Goal: Task Accomplishment & Management: Manage account settings

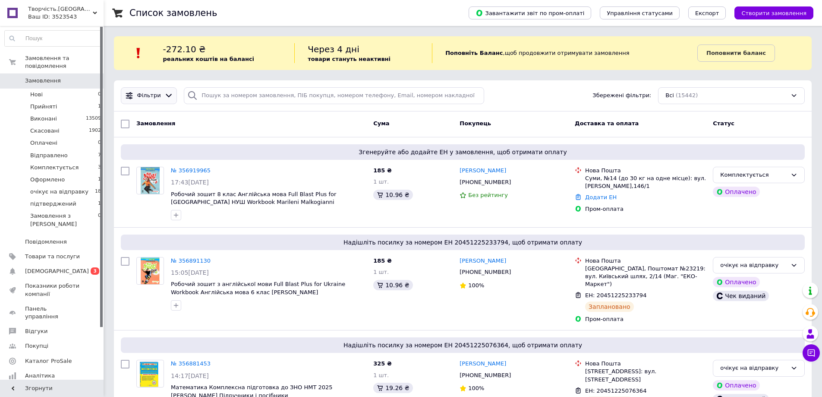
click at [166, 95] on icon at bounding box center [169, 95] width 6 height 3
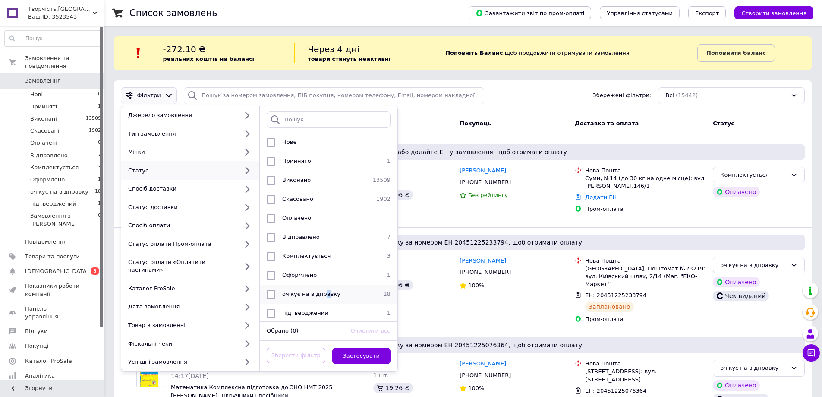
click at [324, 293] on span "очікує на відправку" at bounding box center [311, 293] width 58 height 6
checkbox input "true"
click at [366, 347] on button "Застосувати" at bounding box center [361, 355] width 59 height 17
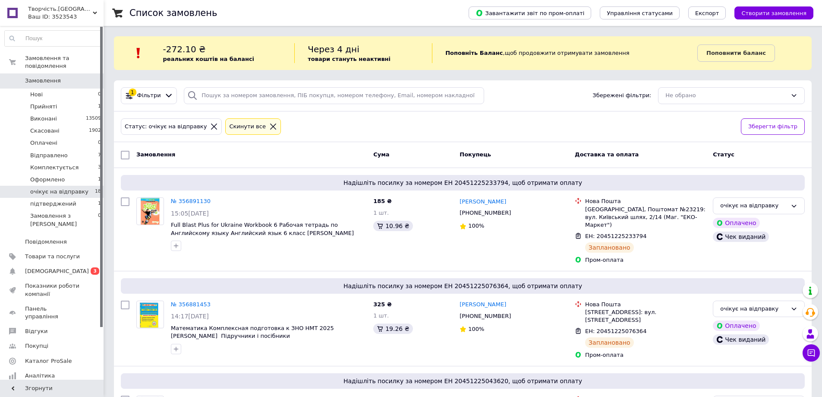
click at [124, 156] on input "checkbox" at bounding box center [125, 155] width 9 height 9
checkbox input "true"
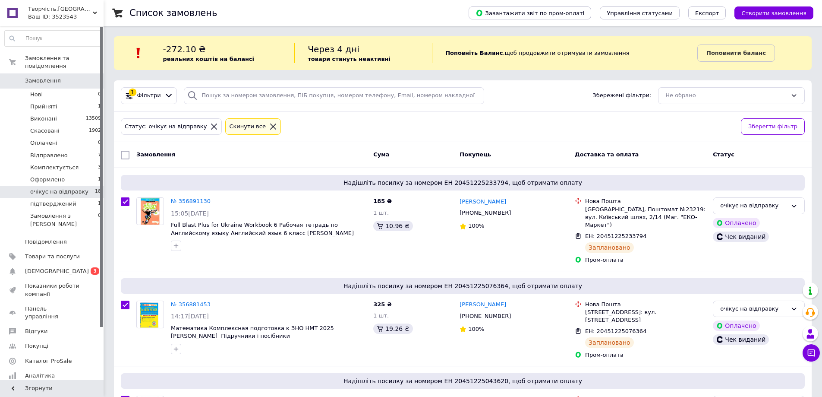
checkbox input "true"
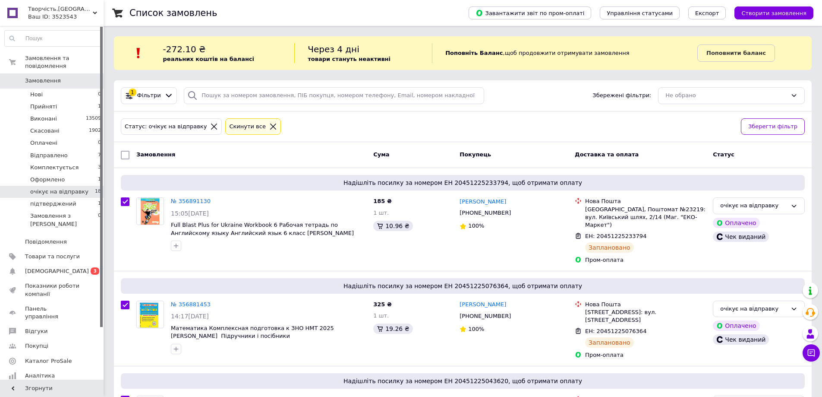
checkbox input "true"
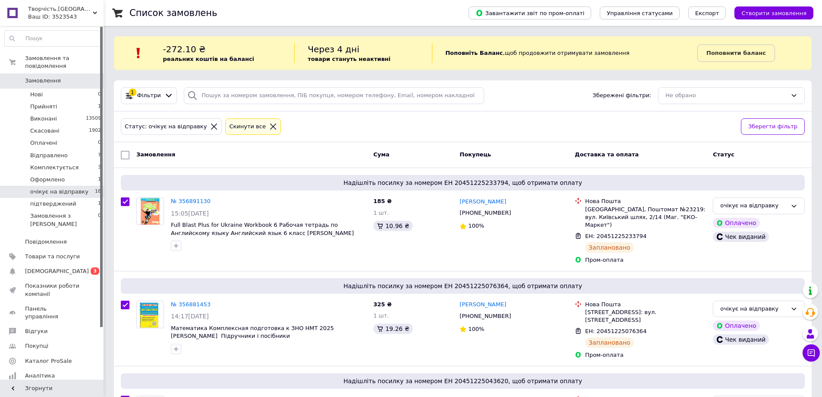
checkbox input "true"
click at [174, 157] on span "Дії для 18 замовлень" at bounding box center [167, 155] width 62 height 8
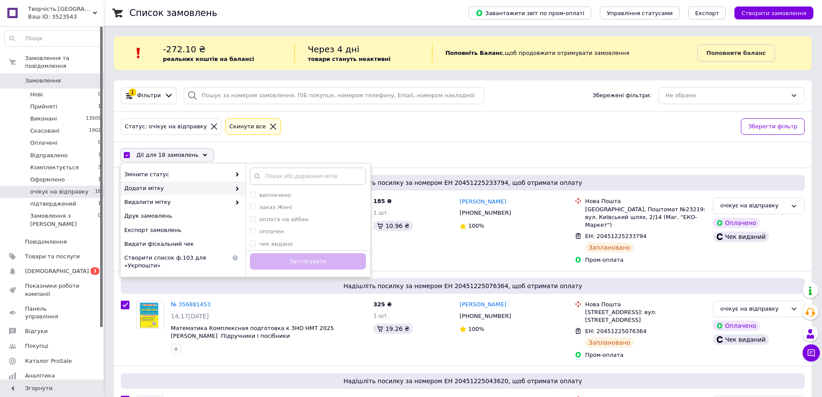
click at [237, 187] on icon at bounding box center [237, 188] width 4 height 4
click at [235, 172] on span at bounding box center [235, 175] width 9 height 8
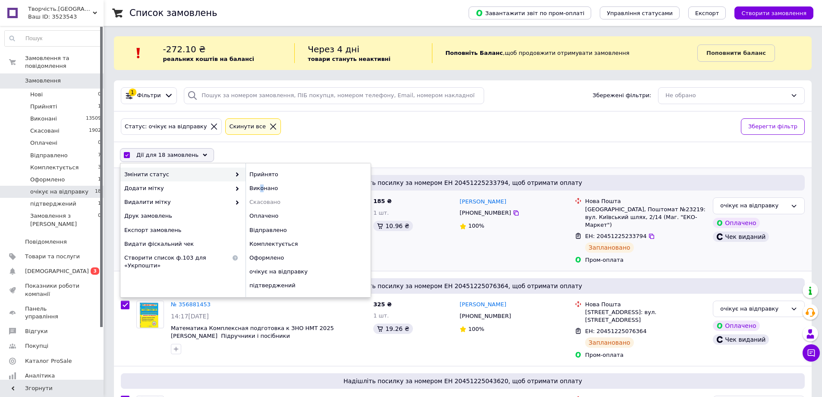
click at [261, 187] on div "Виконано" at bounding box center [308, 188] width 125 height 14
checkbox input "false"
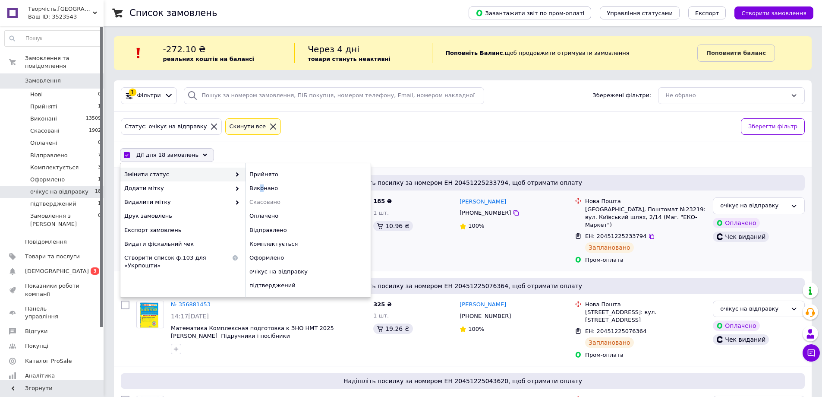
checkbox input "false"
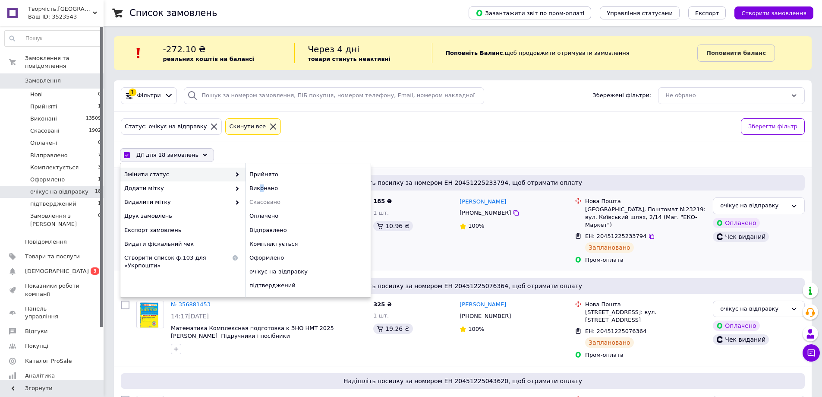
checkbox input "false"
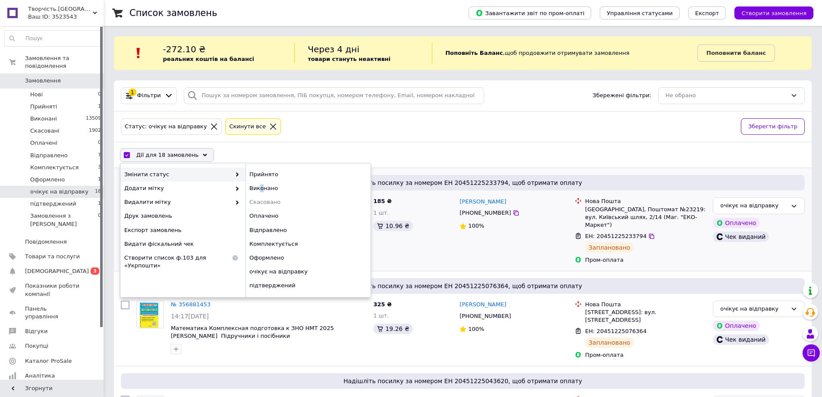
checkbox input "false"
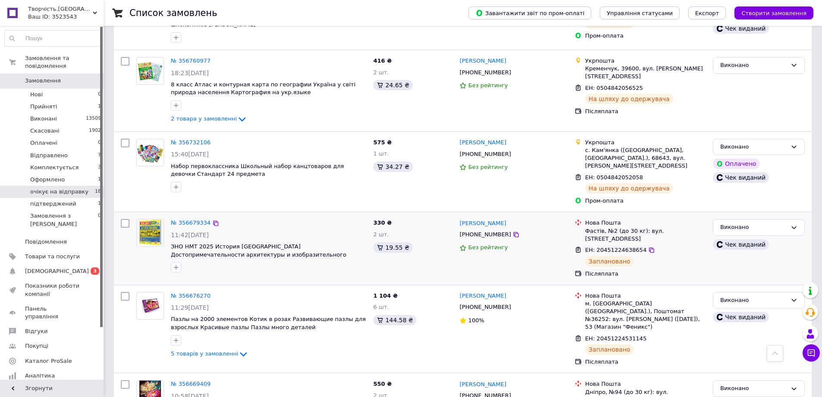
scroll to position [777, 0]
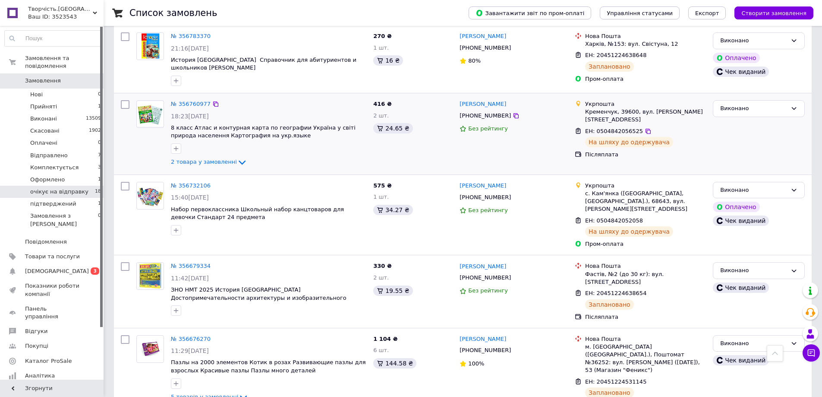
click at [125, 100] on input "checkbox" at bounding box center [125, 104] width 9 height 9
checkbox input "true"
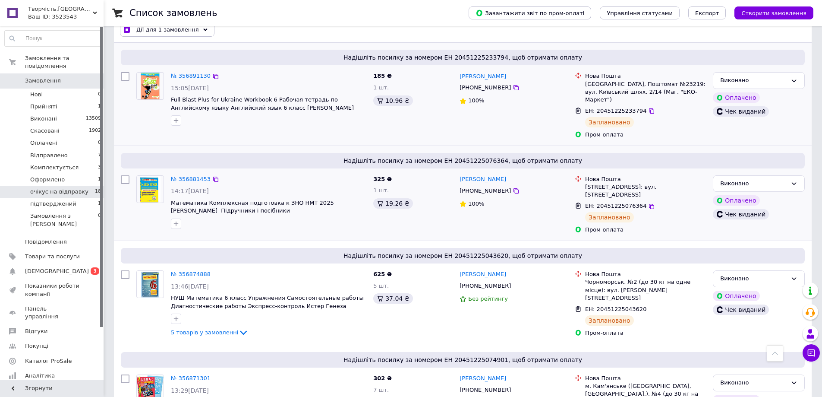
scroll to position [43, 0]
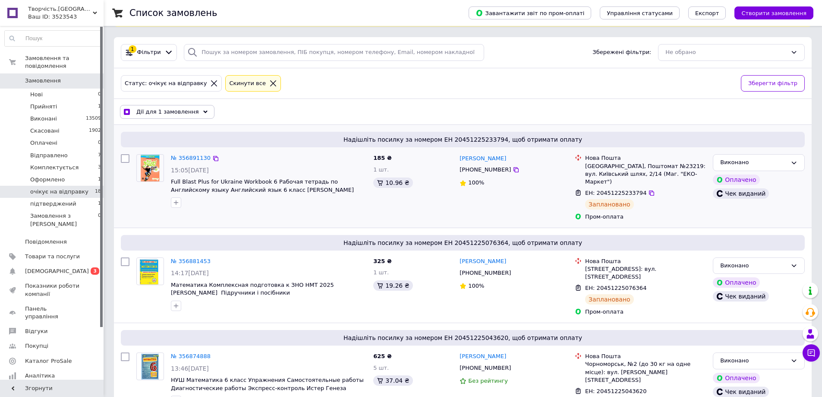
click at [157, 109] on span "Дії для 1 замовлення" at bounding box center [167, 112] width 63 height 8
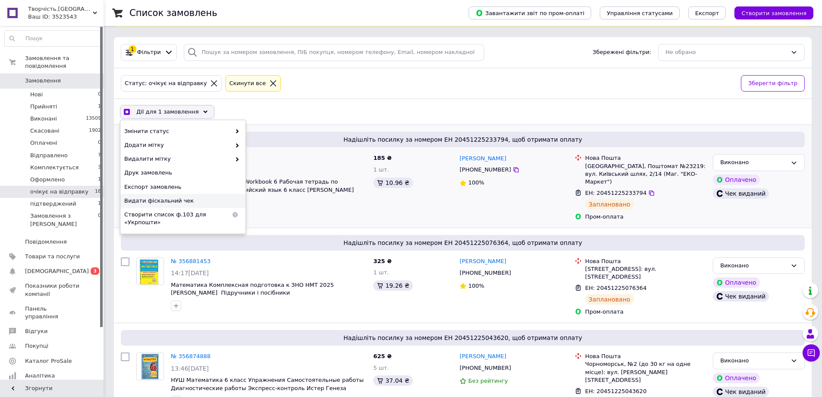
click at [169, 199] on span "Видати фіскальний чек" at bounding box center [181, 201] width 115 height 8
checkbox input "true"
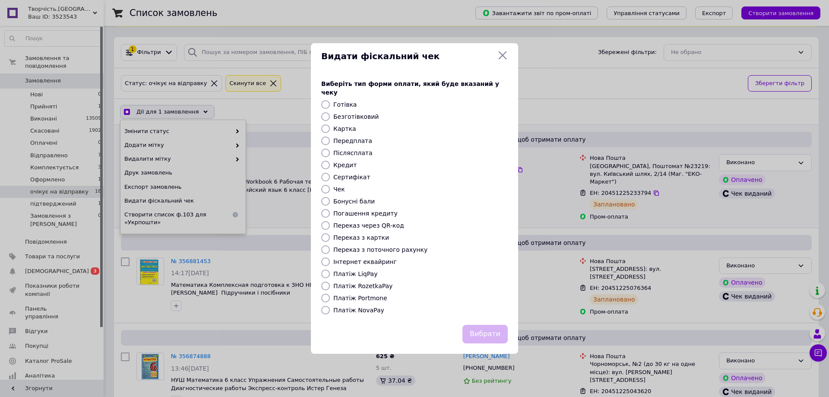
click at [383, 258] on label "Інтернет еквайринг" at bounding box center [364, 261] width 63 height 7
click at [330, 258] on input "Інтернет еквайринг" at bounding box center [325, 261] width 9 height 9
radio input "true"
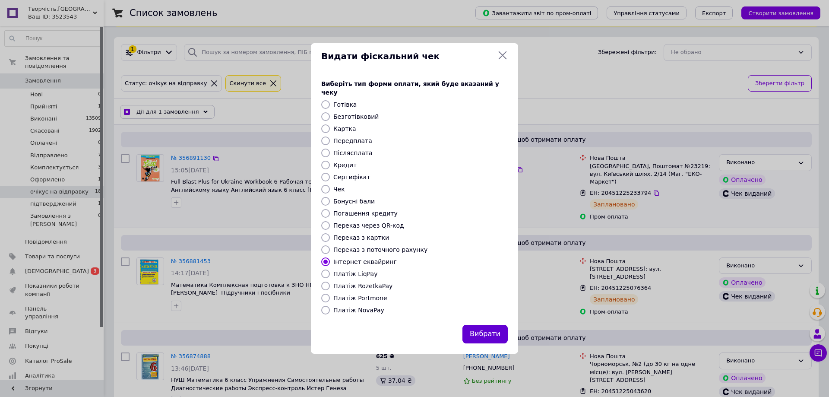
click at [485, 328] on button "Вибрати" at bounding box center [484, 334] width 45 height 19
checkbox input "true"
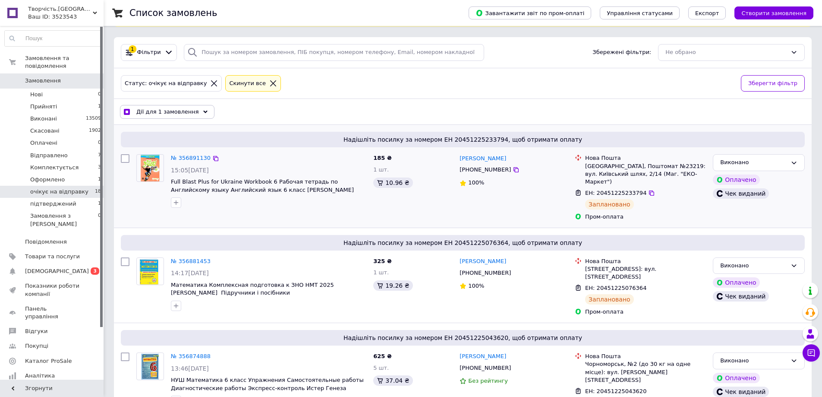
click at [126, 114] on input "checkbox" at bounding box center [127, 112] width 6 height 6
checkbox input "false"
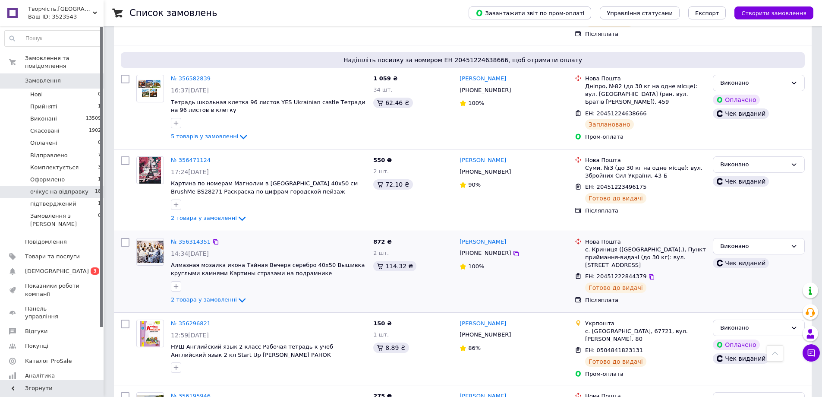
scroll to position [1318, 0]
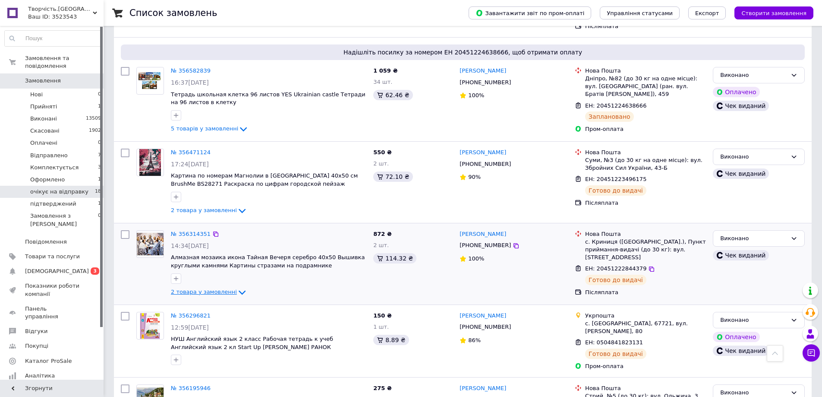
click at [214, 288] on span "2 товара у замовленні" at bounding box center [204, 291] width 66 height 6
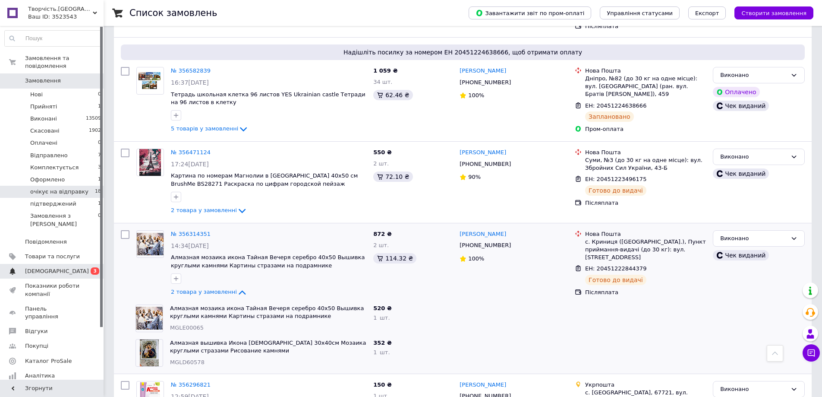
click at [65, 267] on span "[DEMOGRAPHIC_DATA]" at bounding box center [52, 271] width 55 height 8
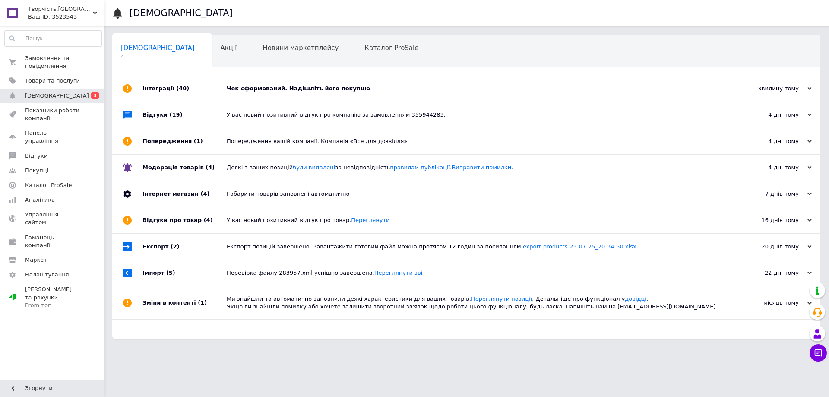
click at [317, 88] on div "Чек сформований. Надішліть його покупцю" at bounding box center [476, 89] width 499 height 8
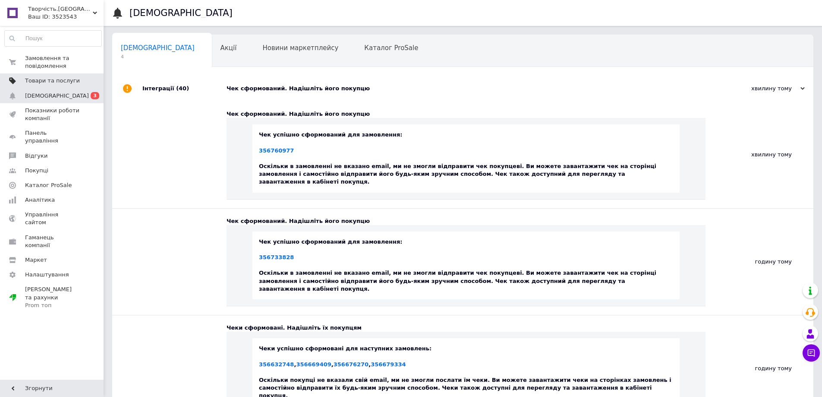
click at [58, 79] on span "Товари та послуги" at bounding box center [52, 81] width 55 height 8
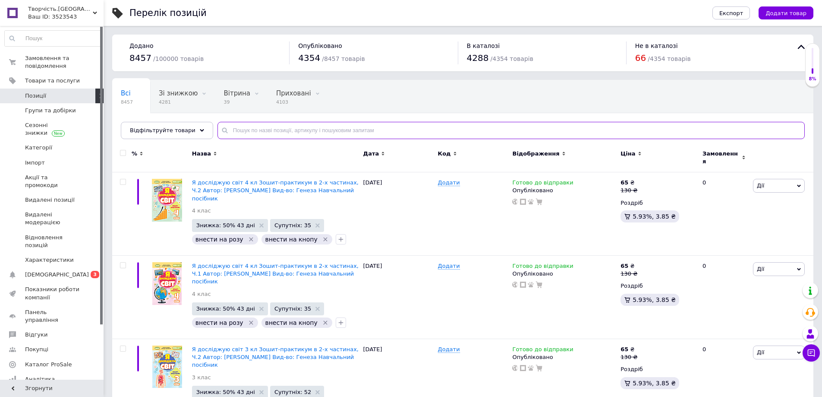
click at [225, 129] on input "text" at bounding box center [511, 130] width 587 height 17
paste input "GX37783"
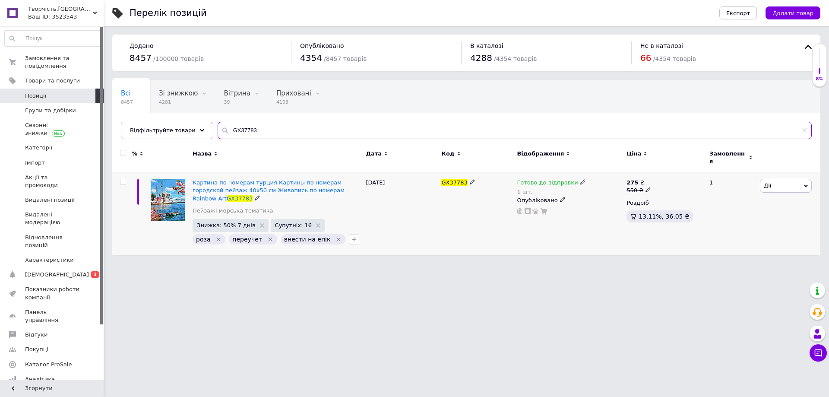
type input "GX37783"
click at [580, 180] on use at bounding box center [582, 182] width 5 height 5
click at [597, 208] on li "Немає в наявності" at bounding box center [627, 214] width 82 height 12
click at [586, 208] on input "1" at bounding box center [618, 209] width 66 height 17
type input "0"
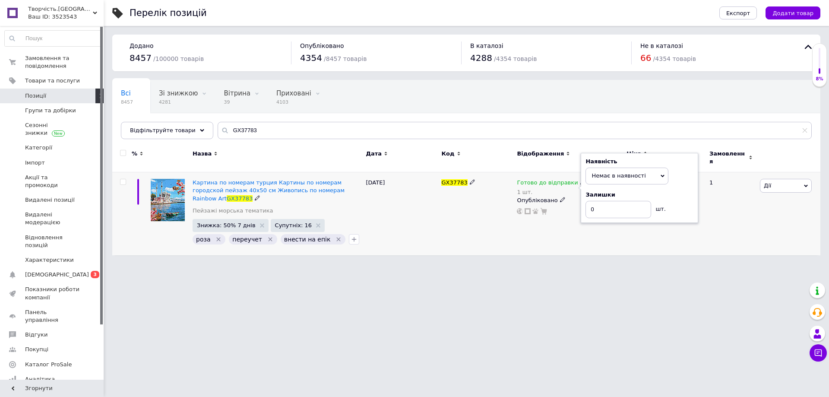
click at [493, 226] on div "GX37783" at bounding box center [477, 213] width 76 height 83
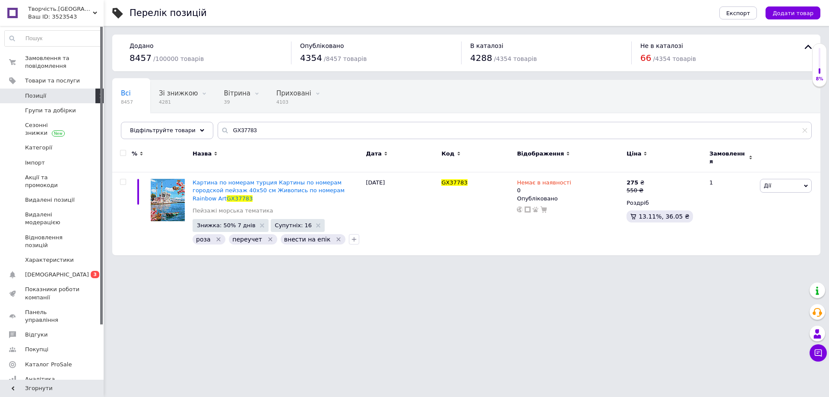
click at [91, 11] on span "Творчість.[GEOGRAPHIC_DATA]" at bounding box center [60, 9] width 65 height 8
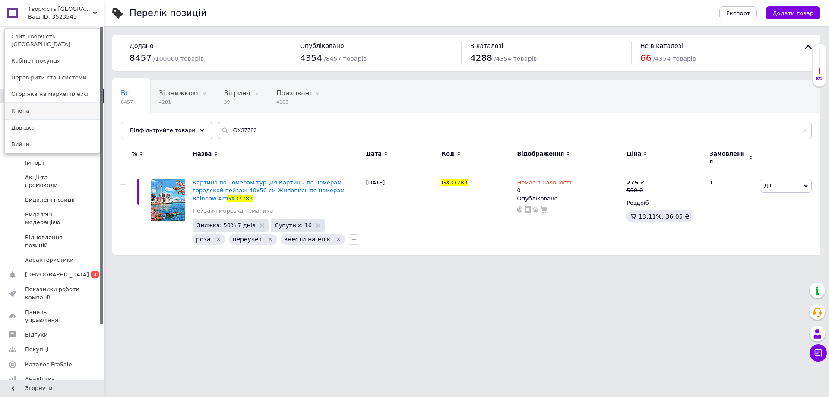
click at [22, 103] on link "Кнопа" at bounding box center [52, 111] width 95 height 16
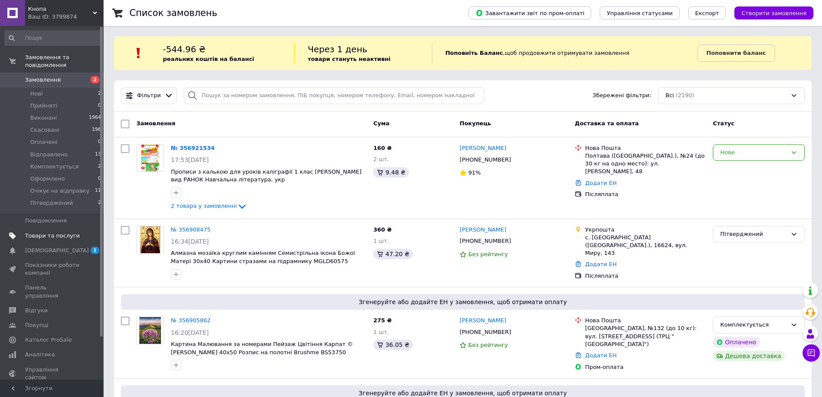
click at [59, 232] on span "Товари та послуги" at bounding box center [52, 236] width 55 height 8
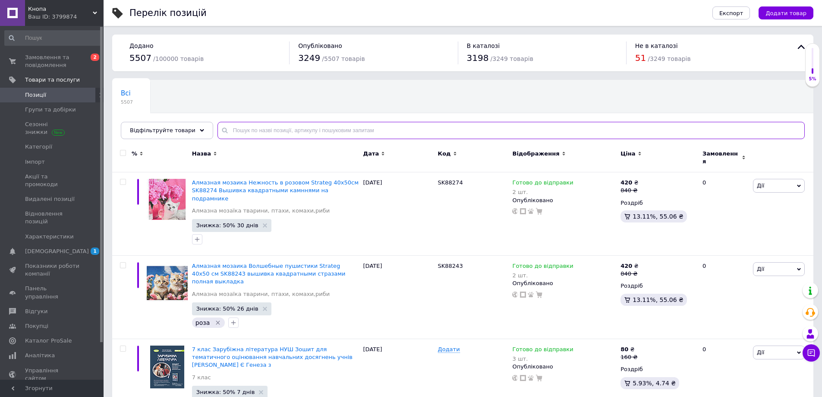
click at [227, 129] on input "text" at bounding box center [511, 130] width 587 height 17
paste input "GX37783"
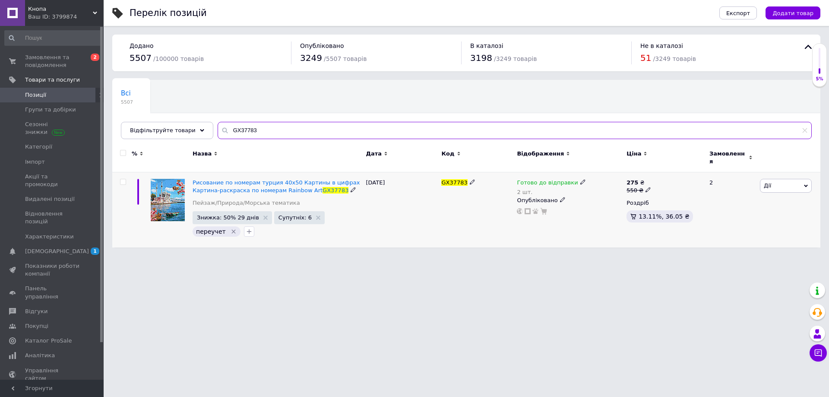
type input "GX37783"
click at [580, 179] on icon at bounding box center [582, 181] width 5 height 5
click at [595, 208] on li "Немає в наявності" at bounding box center [627, 214] width 82 height 12
drag, startPoint x: 594, startPoint y: 205, endPoint x: 578, endPoint y: 217, distance: 20.5
click at [584, 213] on div "Наявність Немає в наявності В наявності Під замовлення Готово до відправки Зали…" at bounding box center [639, 188] width 117 height 70
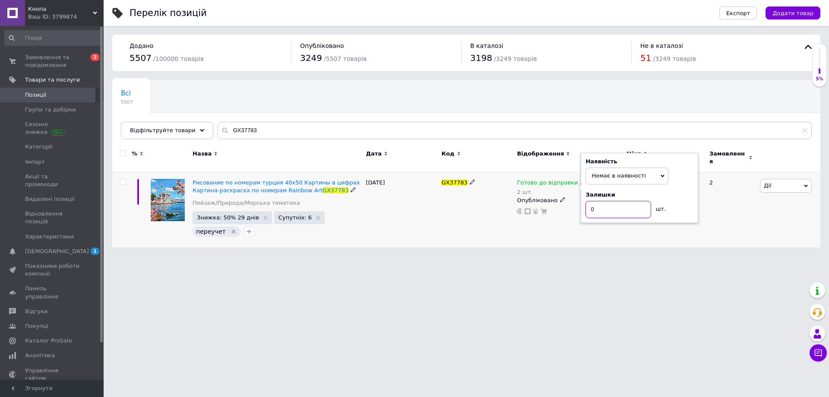
type input "0"
click at [552, 234] on div "Готово до відправки 2 шт. Наявність Немає в наявності В наявності Під замовленн…" at bounding box center [570, 209] width 110 height 75
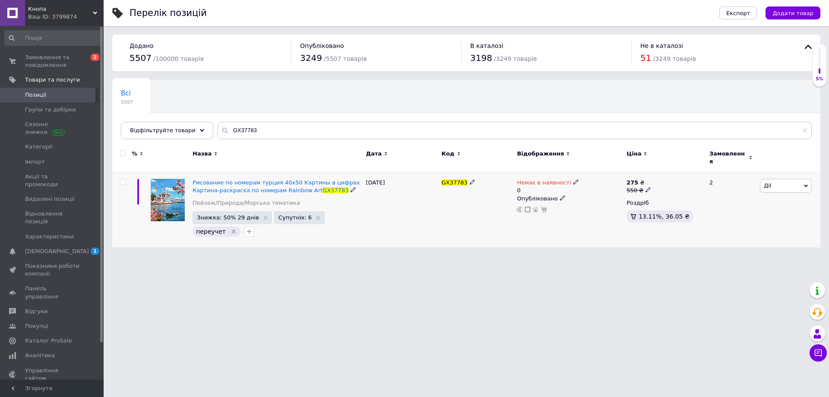
click at [560, 195] on use at bounding box center [562, 197] width 5 height 5
click at [539, 212] on li "Прихований" at bounding box center [567, 215] width 108 height 12
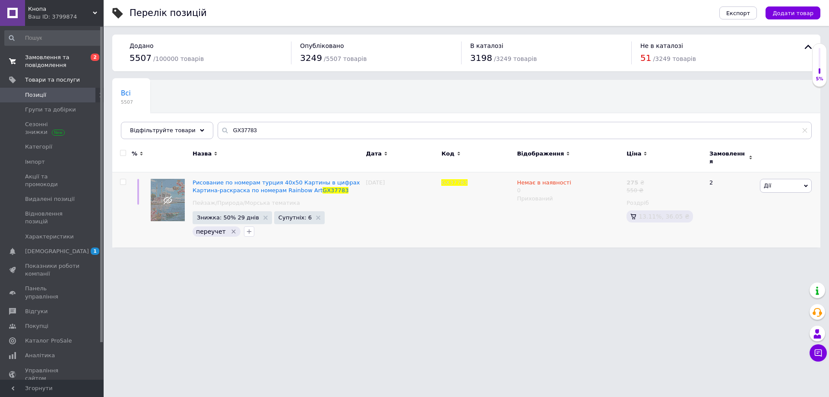
click at [53, 63] on span "Замовлення та повідомлення" at bounding box center [52, 62] width 55 height 16
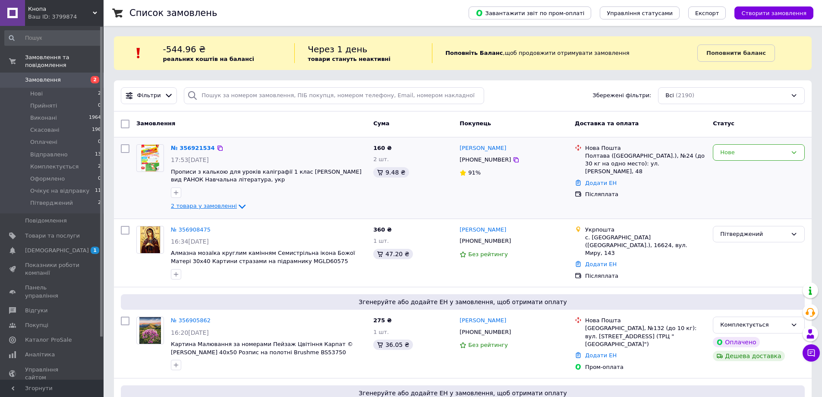
click at [213, 205] on span "2 товара у замовленні" at bounding box center [204, 205] width 66 height 6
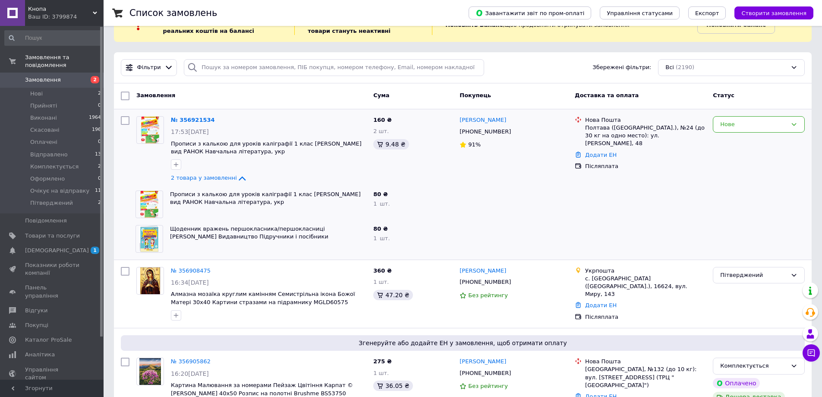
scroll to position [43, 0]
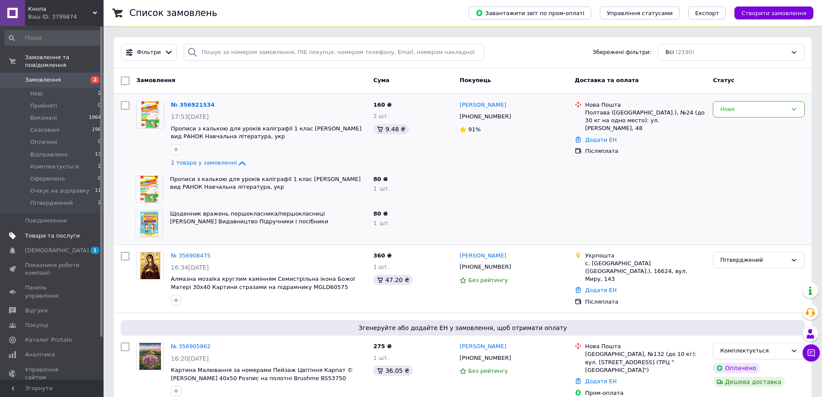
click at [58, 232] on span "Товари та послуги" at bounding box center [52, 236] width 55 height 8
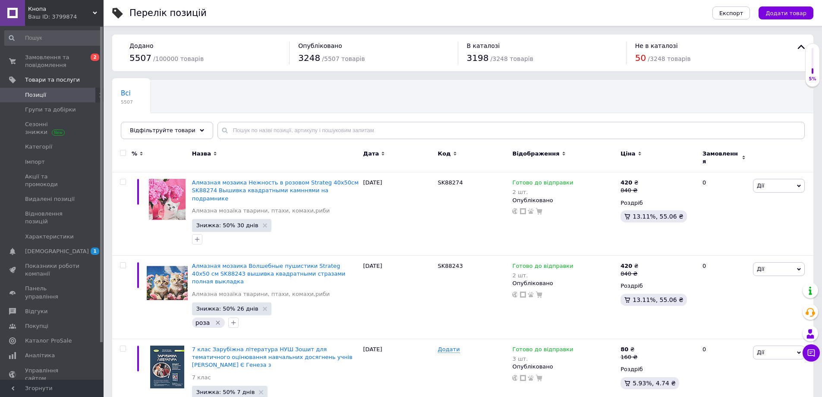
click at [94, 11] on icon at bounding box center [95, 13] width 4 height 4
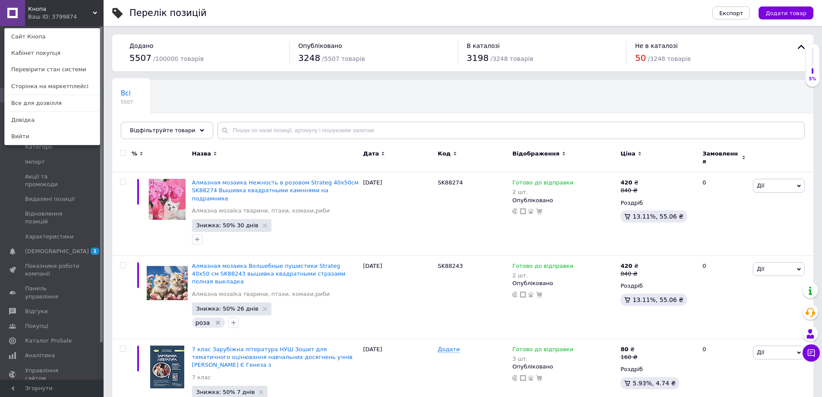
click at [52, 99] on link "Все для дозвілля" at bounding box center [52, 103] width 95 height 16
